Goal: Task Accomplishment & Management: Use online tool/utility

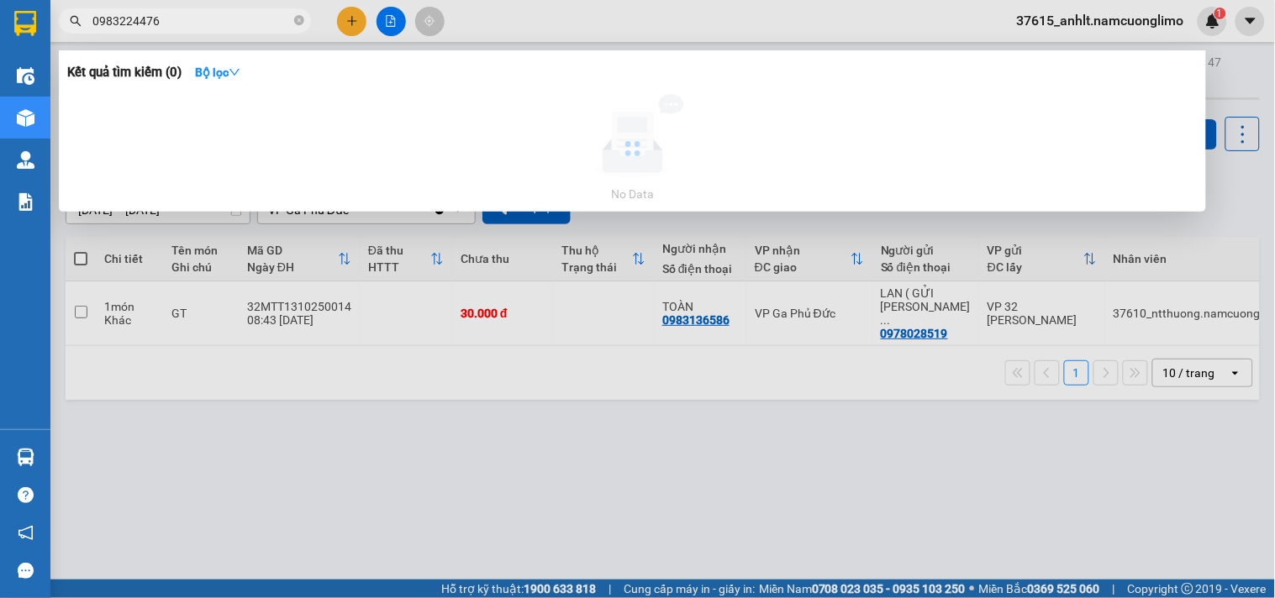
type input "0983224476"
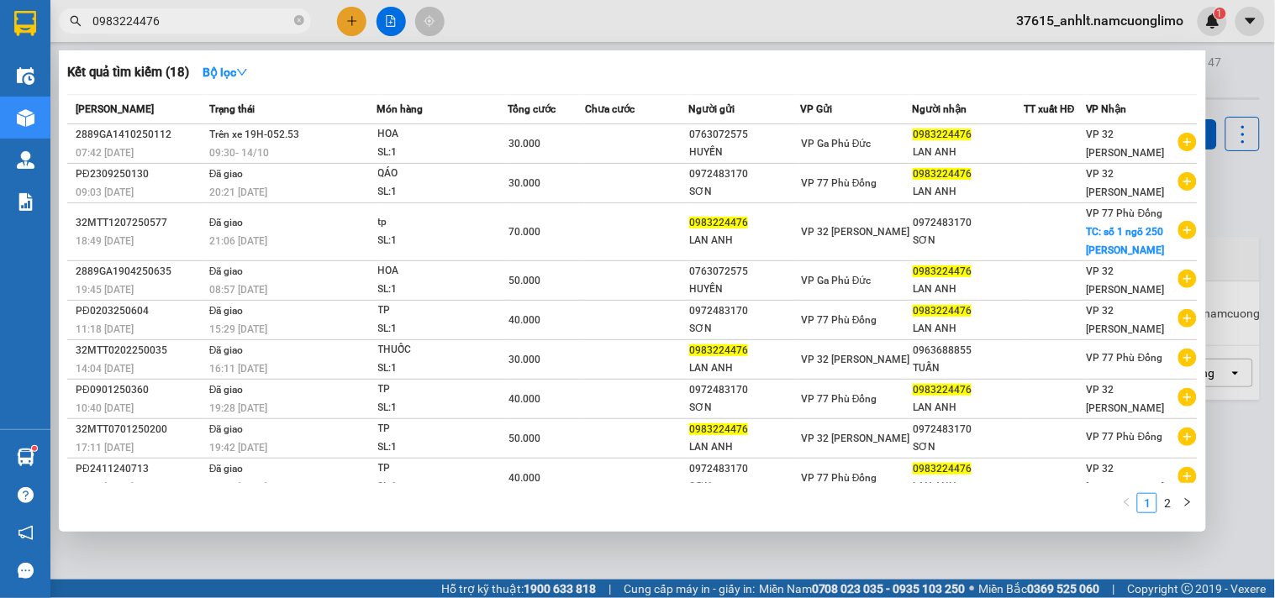
click at [491, 29] on div at bounding box center [637, 299] width 1275 height 598
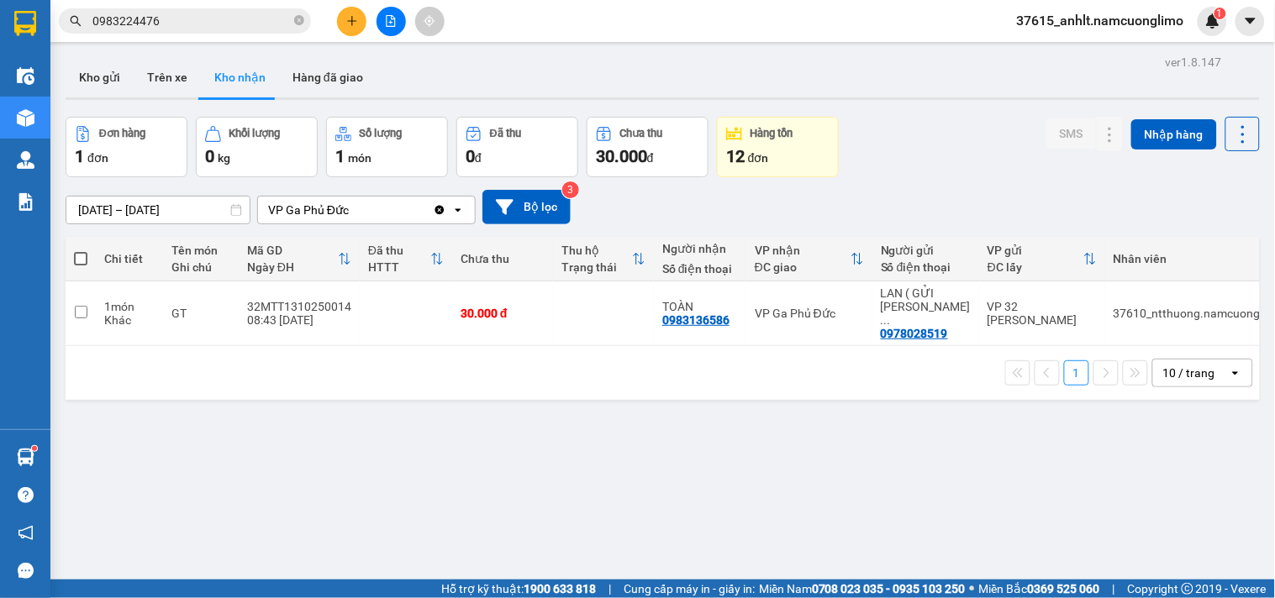
click at [598, 13] on div "Kết quả tìm kiếm ( 18 ) Bộ lọc Mã ĐH Trạng thái Món hàng Tổng cước Chưa cước Ng…" at bounding box center [637, 21] width 1275 height 42
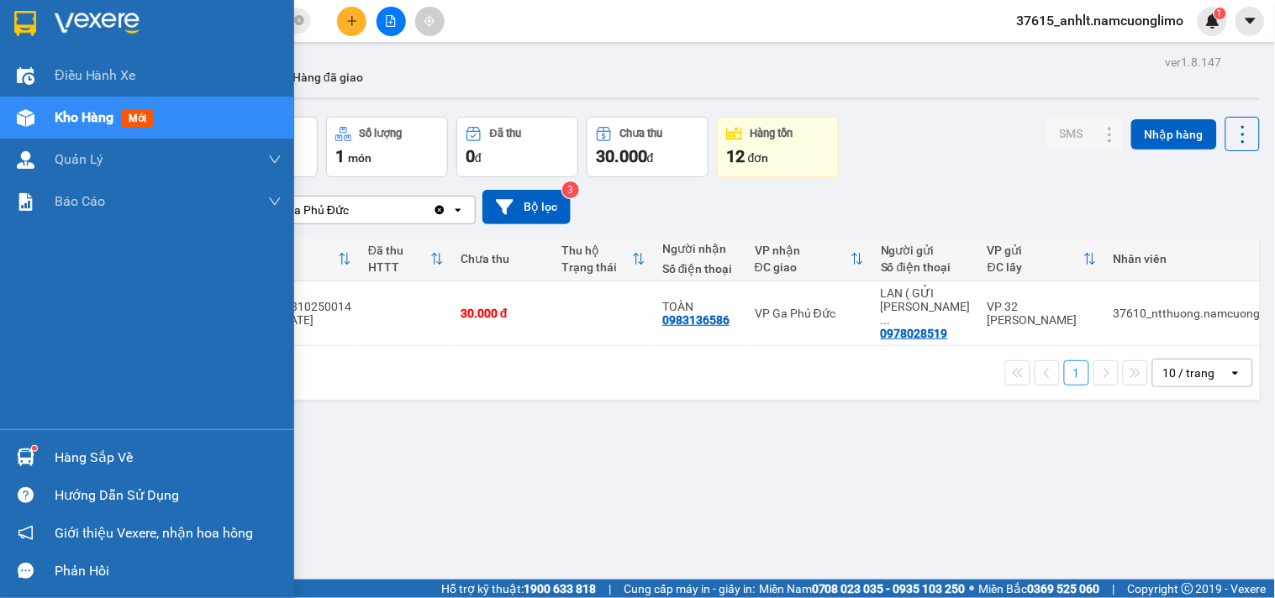
click at [76, 454] on div "Hàng sắp về" at bounding box center [168, 457] width 227 height 25
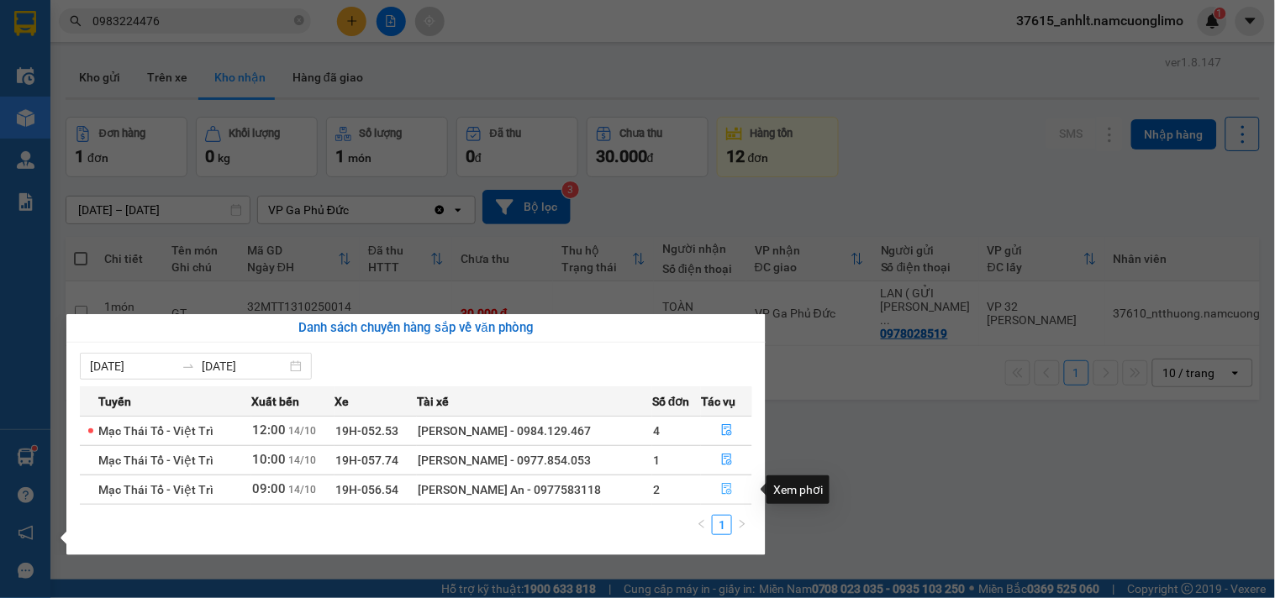
click at [731, 494] on icon "file-done" at bounding box center [727, 489] width 10 height 12
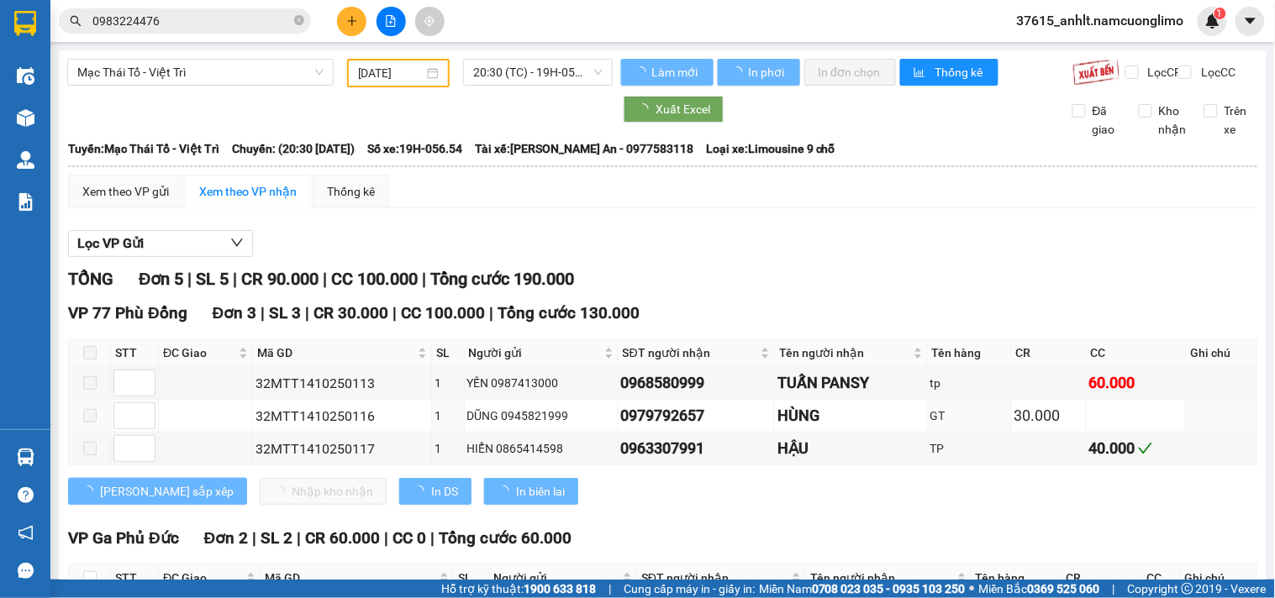
type input "[DATE]"
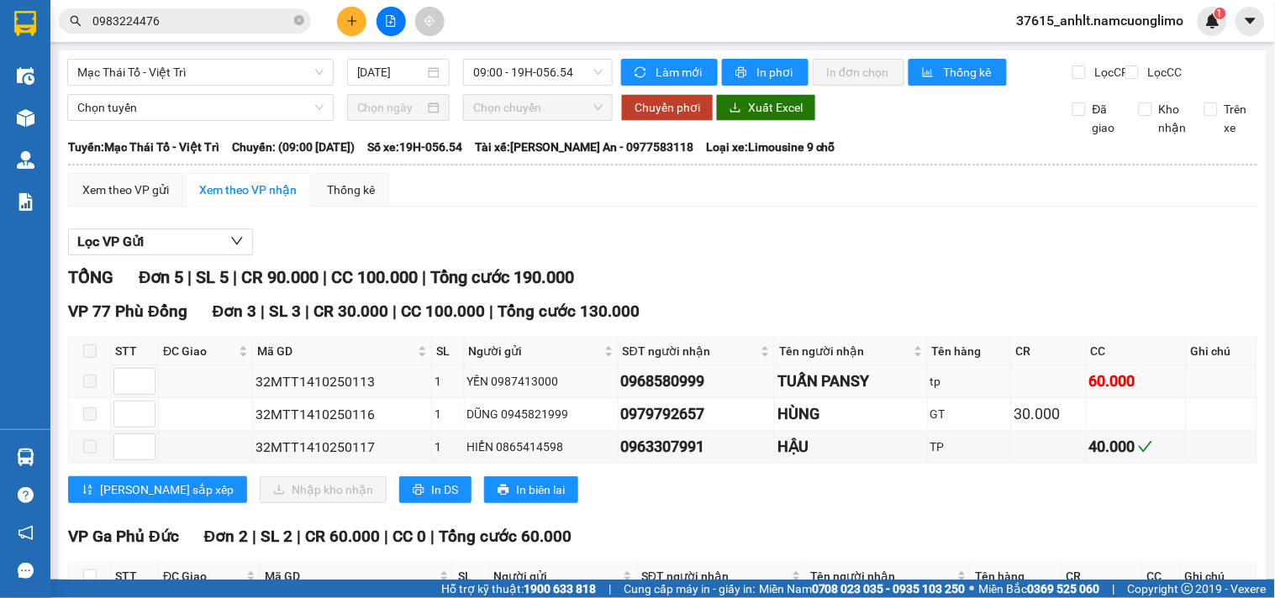
scroll to position [179, 0]
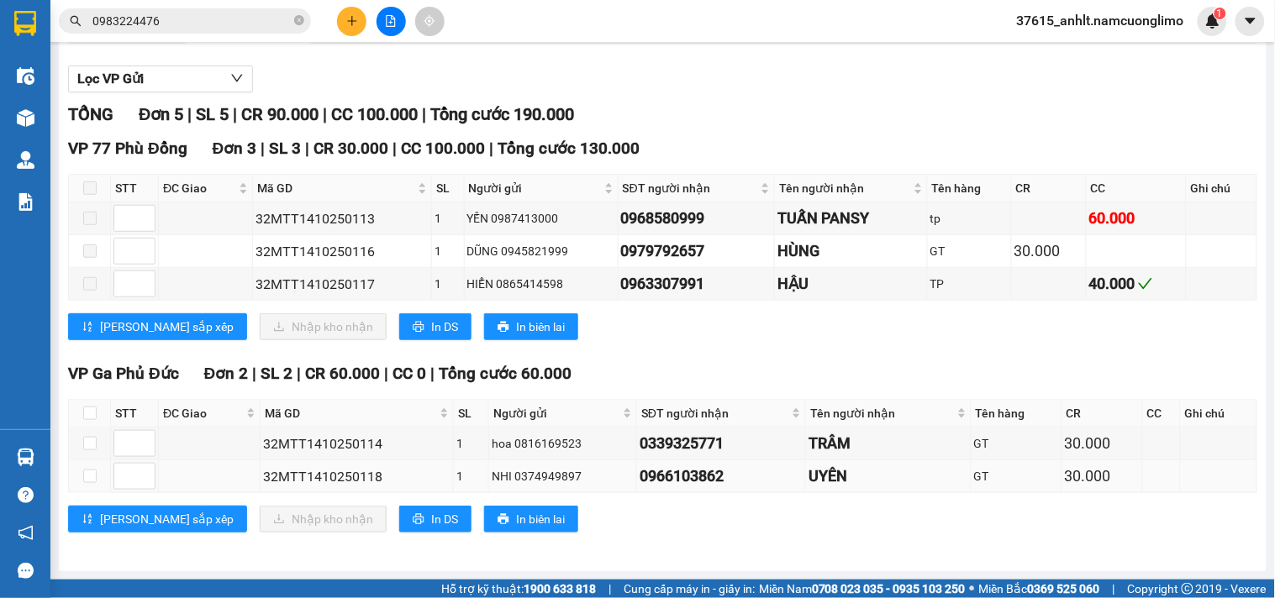
click at [741, 479] on div "0966103862" at bounding box center [721, 477] width 163 height 24
click at [88, 412] on input "checkbox" at bounding box center [89, 413] width 13 height 13
checkbox input "true"
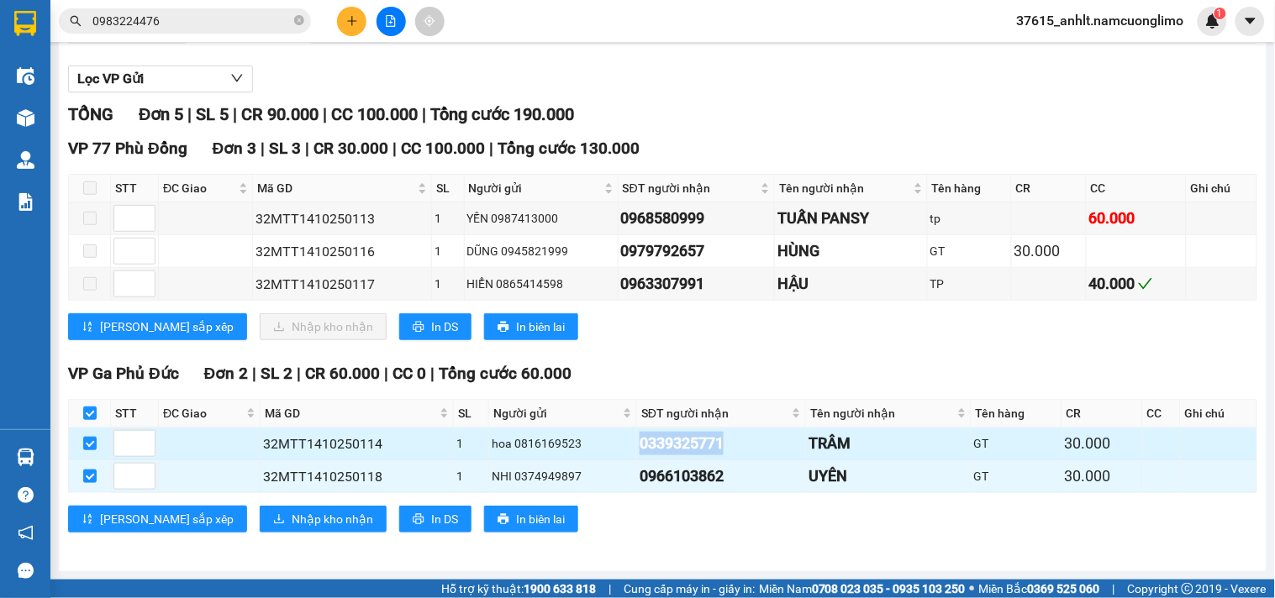
drag, startPoint x: 719, startPoint y: 445, endPoint x: 612, endPoint y: 450, distance: 107.7
click at [612, 450] on tr "32MTT1410250114 1 hoa 0816169523 0339325771 TRÂM GT 30.000" at bounding box center [663, 444] width 1188 height 33
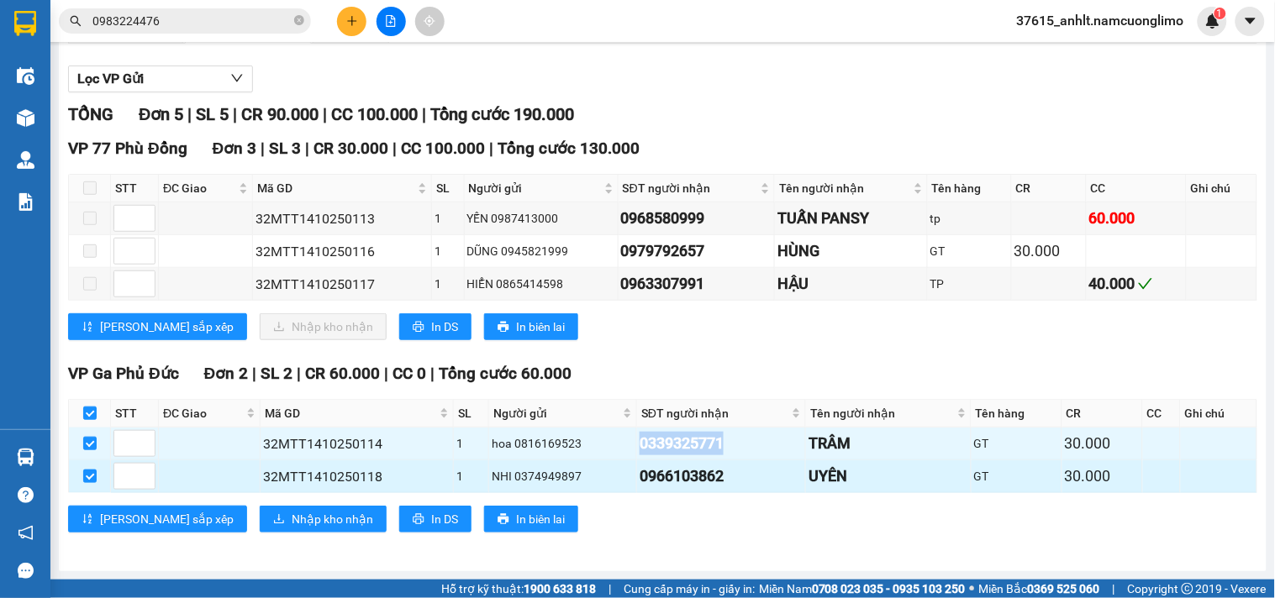
copy tr "0339325771"
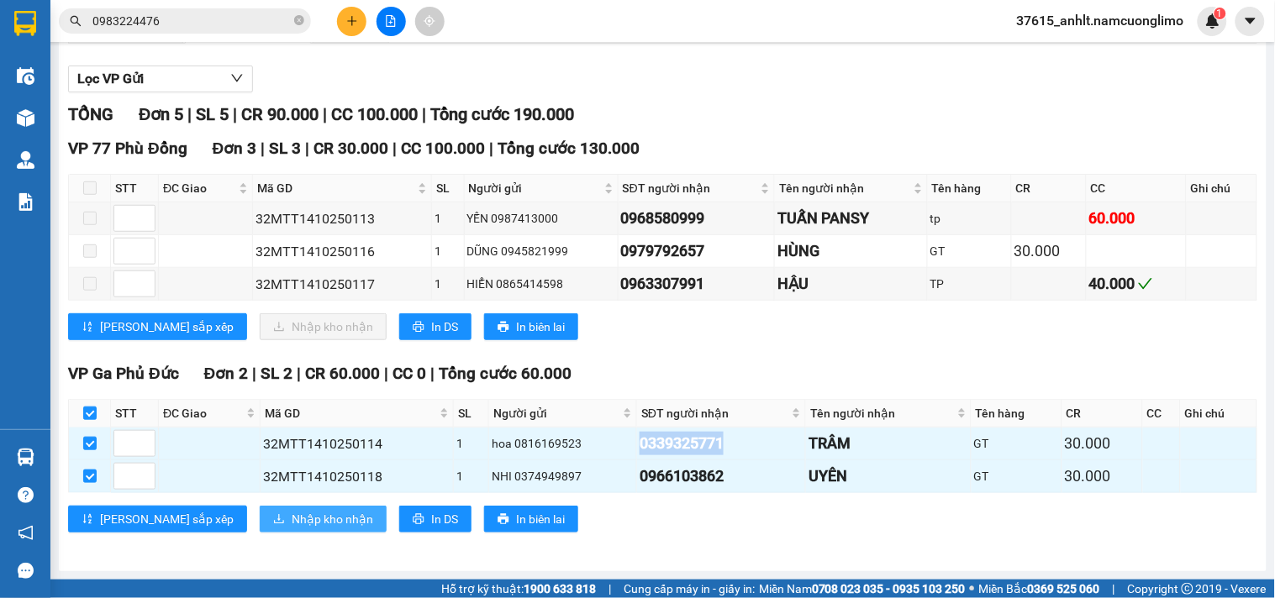
click at [292, 521] on span "Nhập kho nhận" at bounding box center [333, 519] width 82 height 18
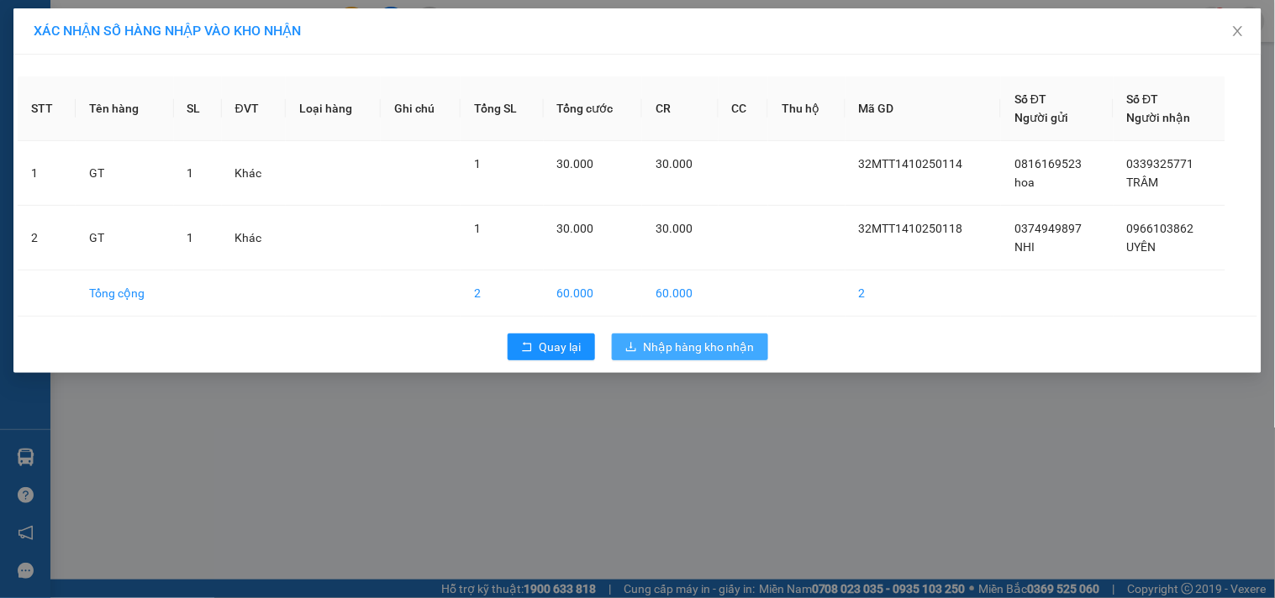
click at [734, 347] on span "Nhập hàng kho nhận" at bounding box center [699, 347] width 111 height 18
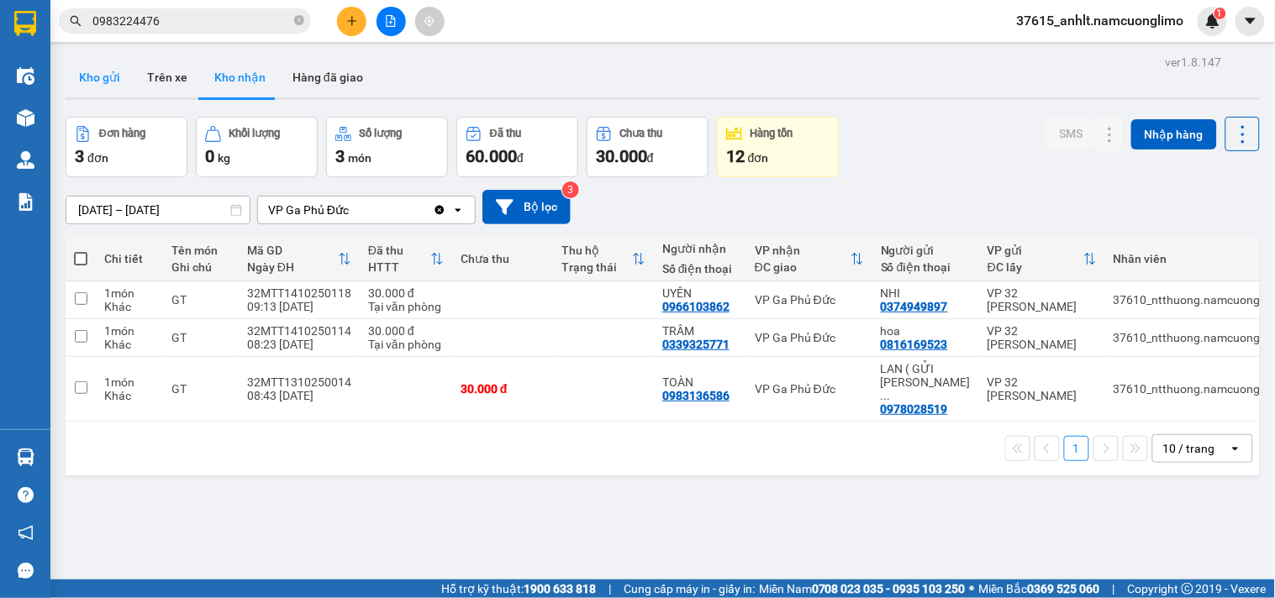
click at [105, 78] on button "Kho gửi" at bounding box center [100, 77] width 68 height 40
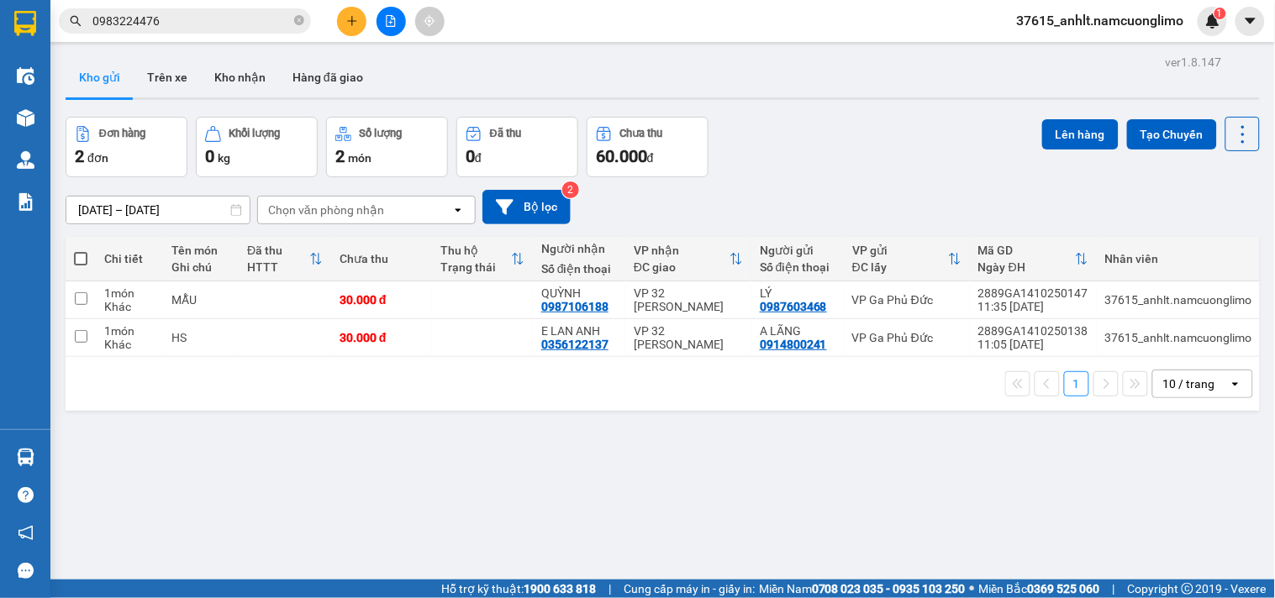
click at [84, 257] on span at bounding box center [80, 258] width 13 height 13
click at [81, 250] on input "checkbox" at bounding box center [81, 250] width 0 height 0
checkbox input "true"
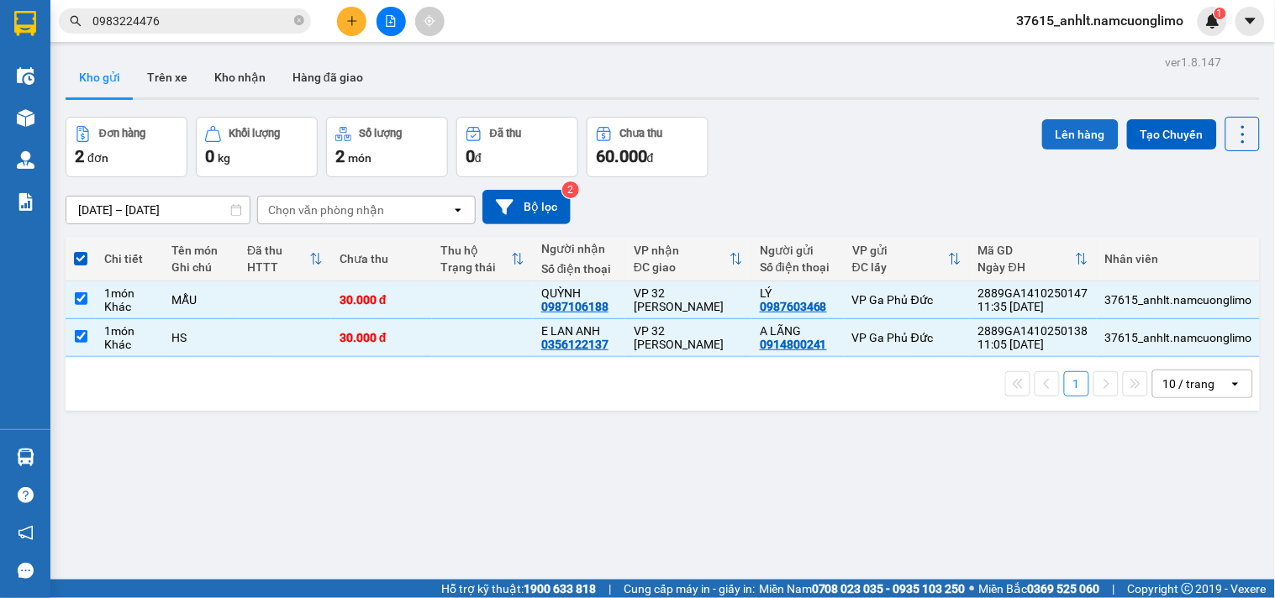
click at [1095, 140] on button "Lên hàng" at bounding box center [1080, 134] width 76 height 30
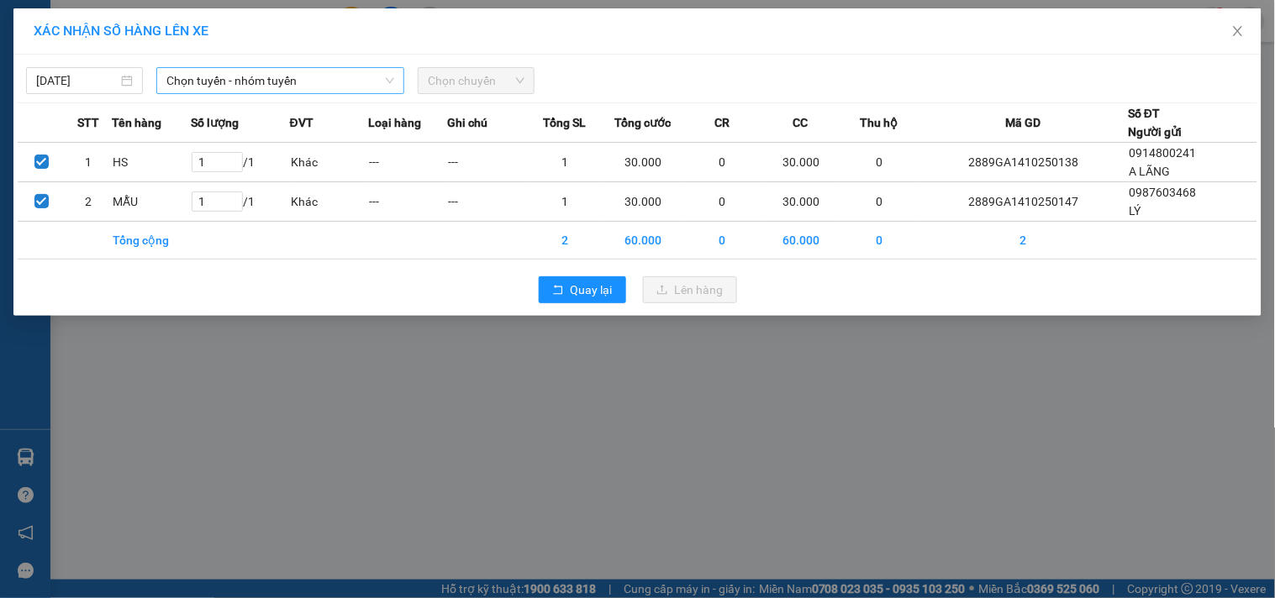
click at [339, 78] on span "Chọn tuyến - nhóm tuyến" at bounding box center [280, 80] width 228 height 25
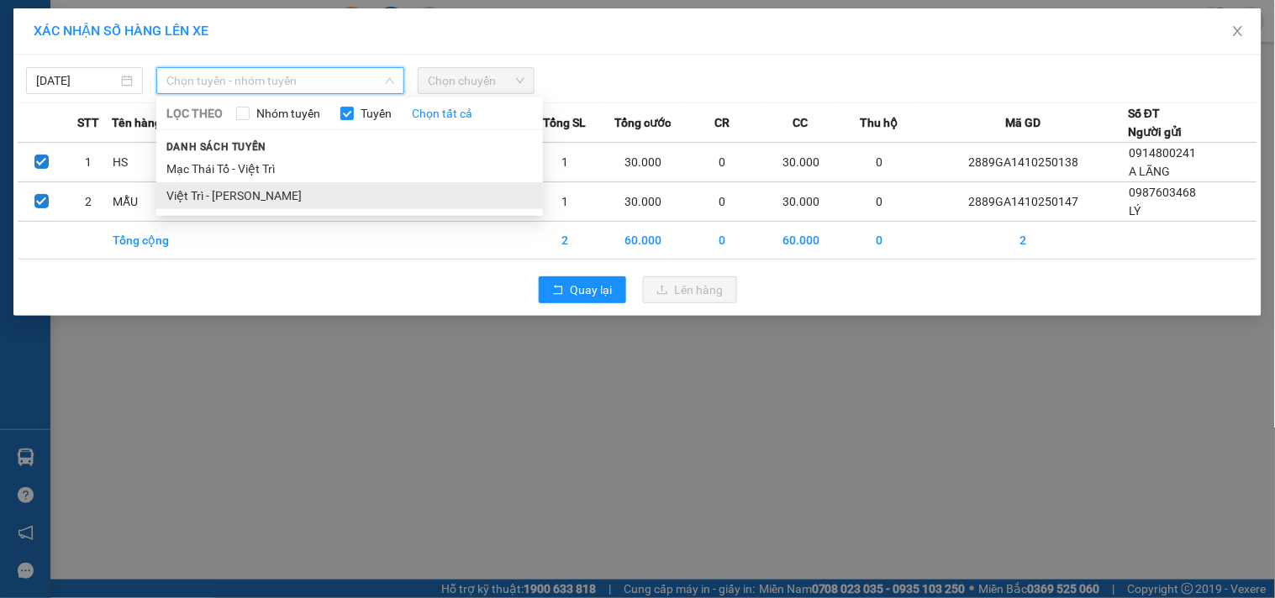
click at [238, 190] on li "Việt Trì - [PERSON_NAME]" at bounding box center [349, 195] width 387 height 27
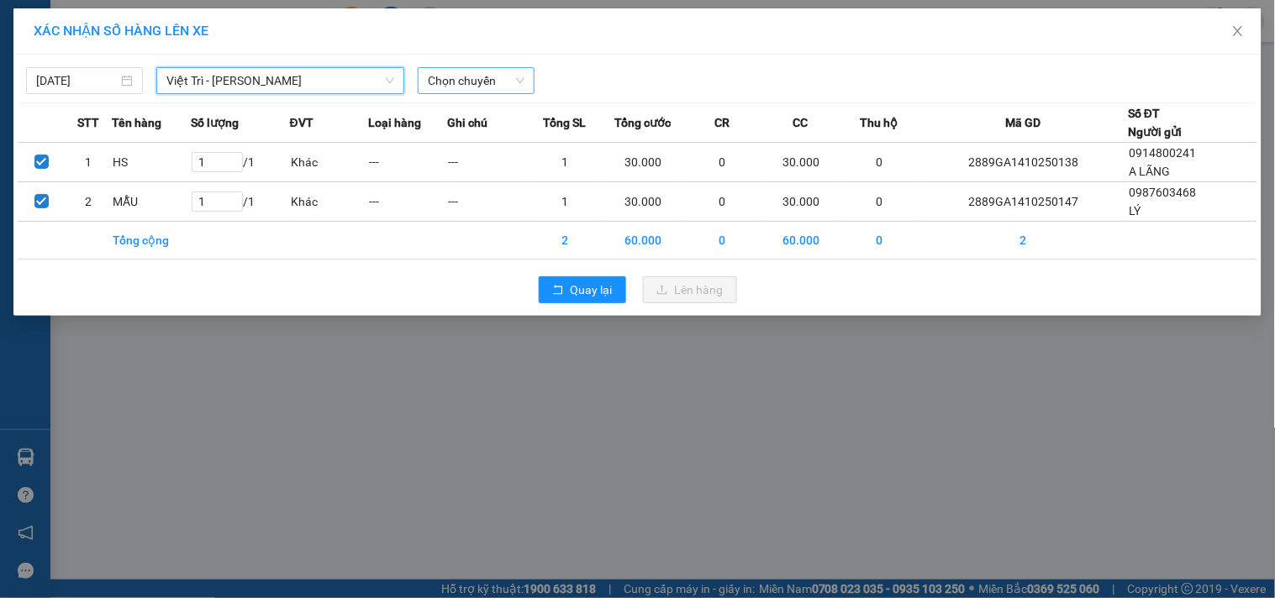
click at [519, 73] on span "Chọn chuyến" at bounding box center [476, 80] width 97 height 25
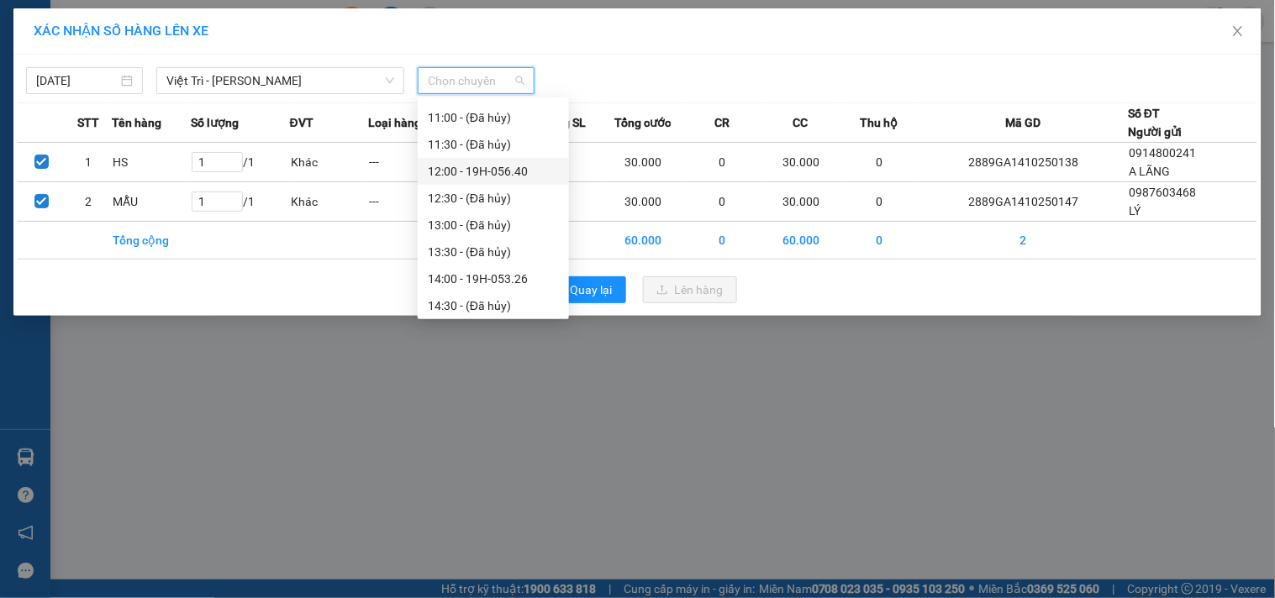
scroll to position [373, 0]
drag, startPoint x: 514, startPoint y: 232, endPoint x: 508, endPoint y: 147, distance: 85.1
click at [508, 147] on div "12:00 - 19H-056.40" at bounding box center [493, 144] width 131 height 18
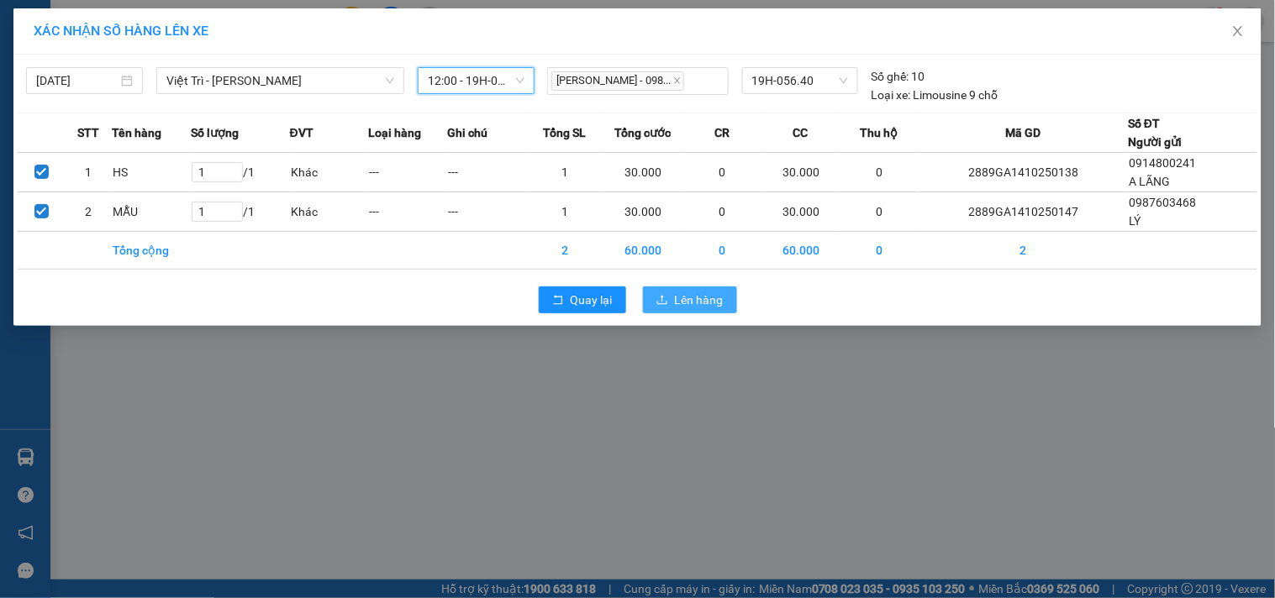
click at [683, 298] on span "Lên hàng" at bounding box center [699, 300] width 49 height 18
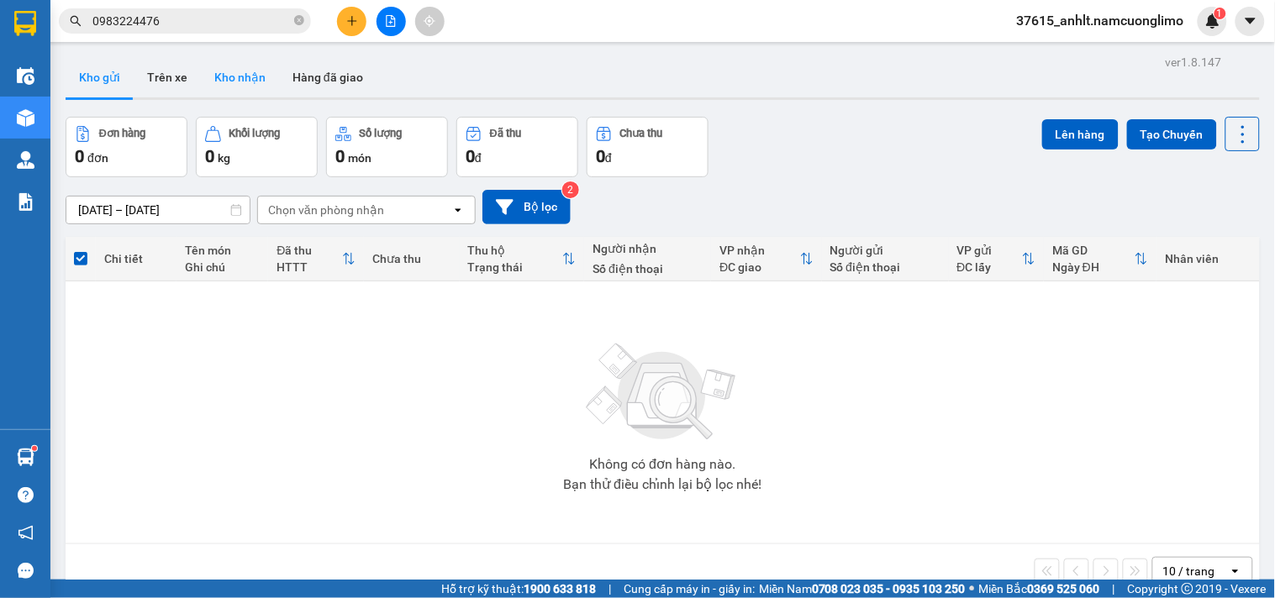
click at [224, 82] on button "Kho nhận" at bounding box center [240, 77] width 78 height 40
